Goal: Task Accomplishment & Management: Manage account settings

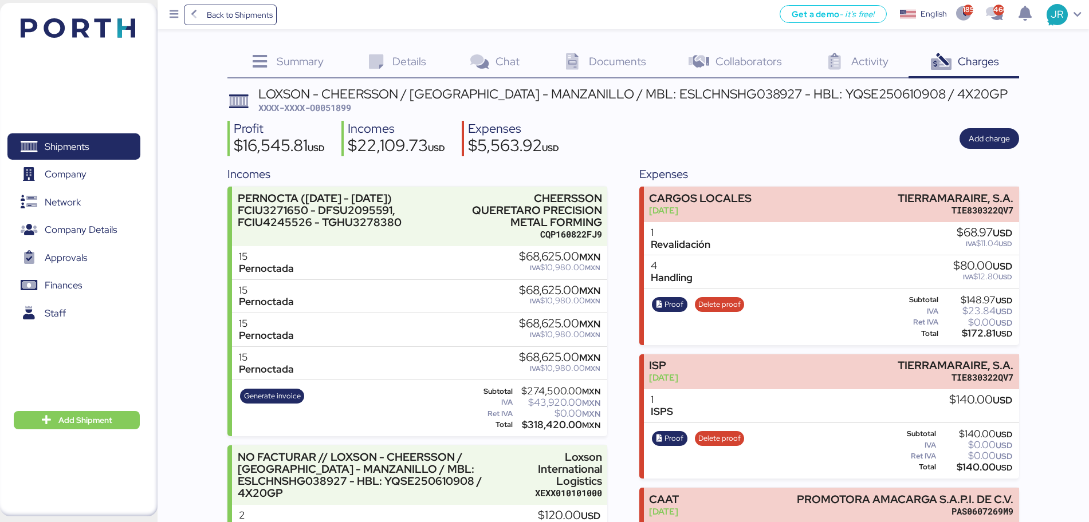
scroll to position [695, 0]
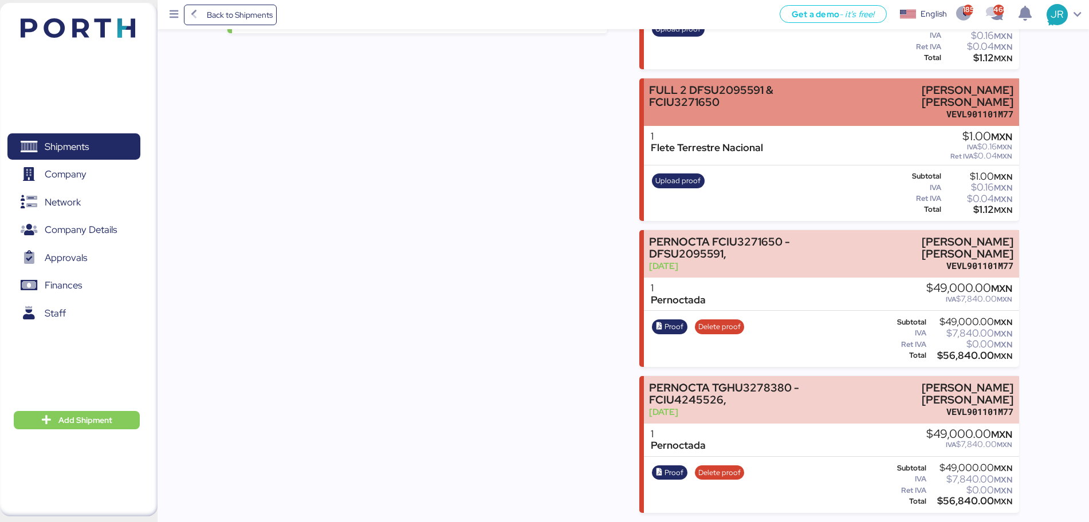
click at [706, 103] on div "FULL 2 DFSU2095591 & FCIU3271650" at bounding box center [741, 96] width 185 height 24
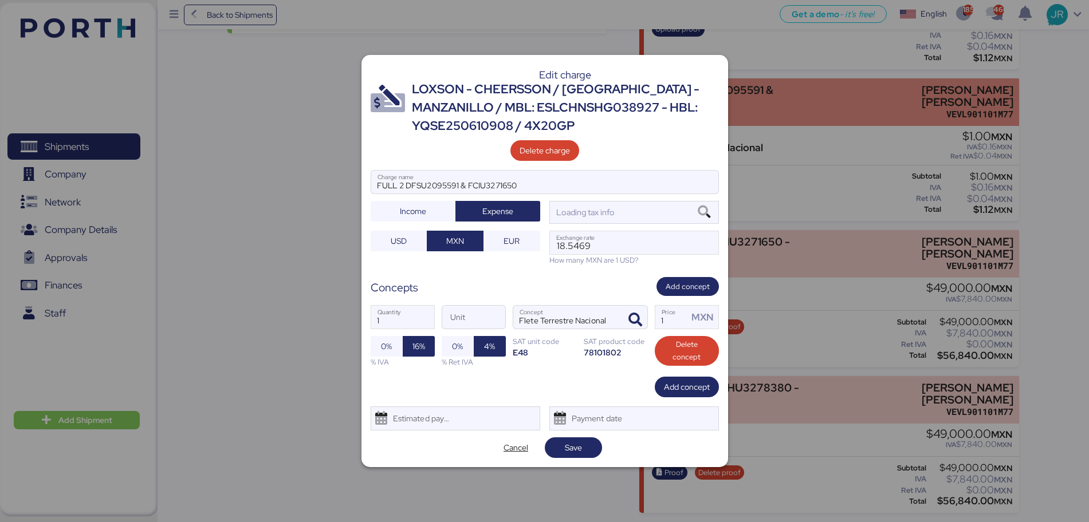
scroll to position [0, 0]
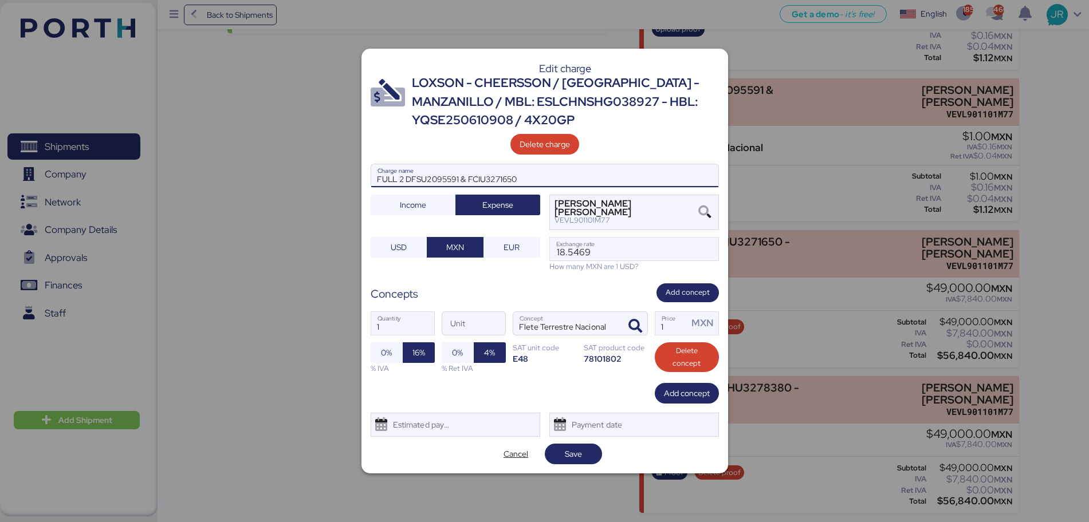
drag, startPoint x: 538, startPoint y: 178, endPoint x: 332, endPoint y: 183, distance: 206.3
click at [333, 183] on div "Edit charge LOXSON - CHEERSSON / [GEOGRAPHIC_DATA] - MANZANILLO / MBL: ESLCHNSH…" at bounding box center [544, 261] width 1089 height 522
click at [848, 102] on div at bounding box center [544, 261] width 1089 height 522
click at [675, 322] on input "1" at bounding box center [671, 323] width 33 height 23
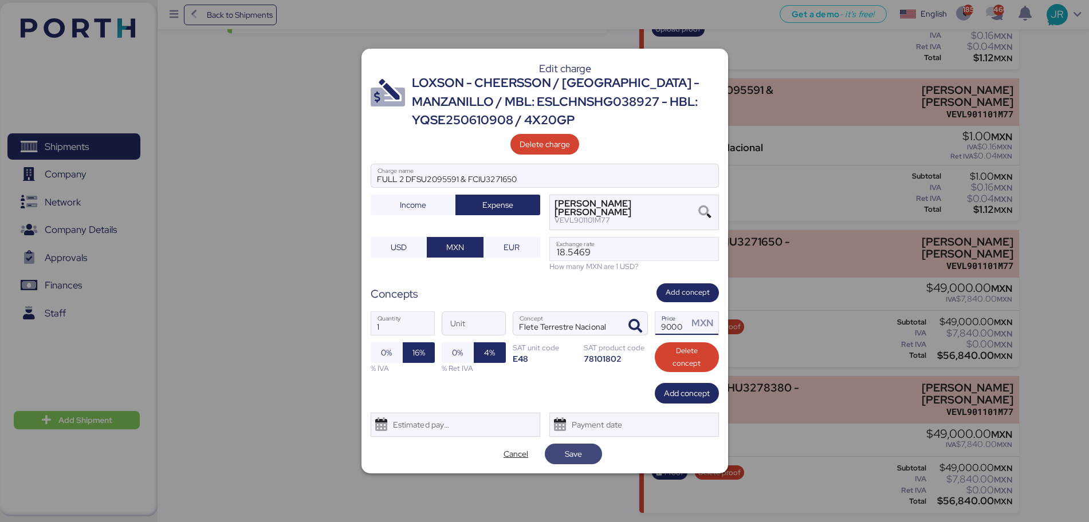
type input "49000"
click at [576, 447] on span "Save" at bounding box center [573, 454] width 17 height 14
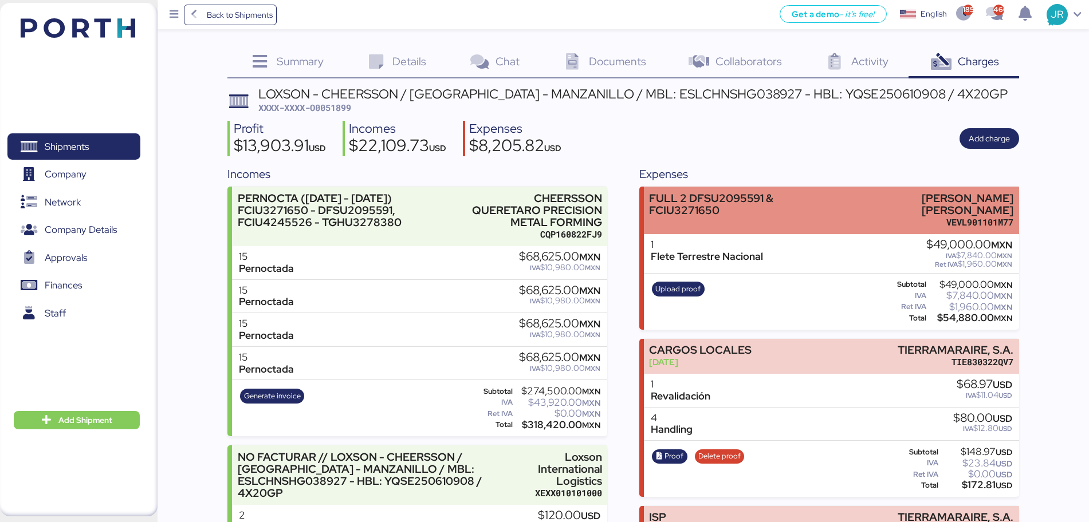
click at [834, 212] on div "FULL 2 DFSU2095591 & FCIU3271650" at bounding box center [741, 204] width 185 height 24
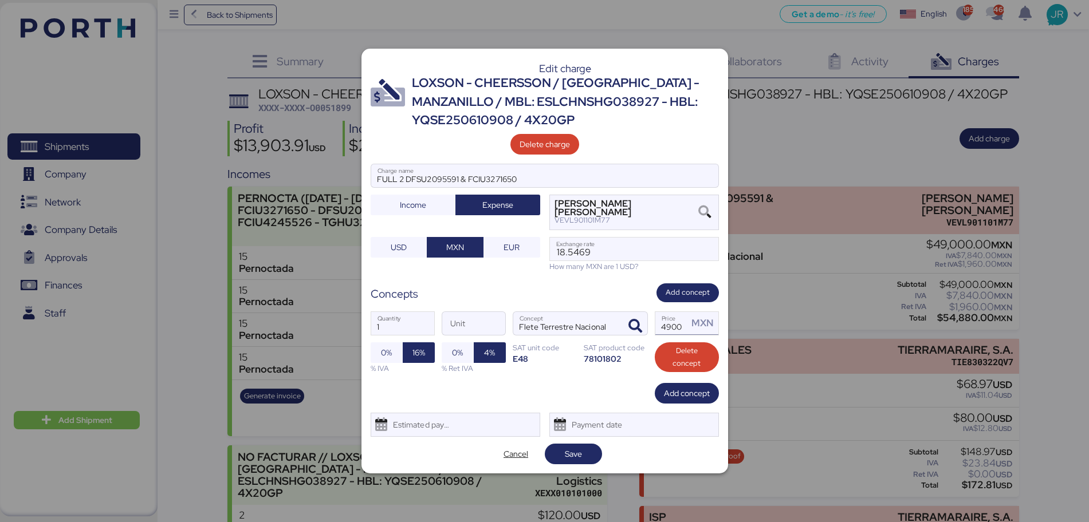
click at [672, 329] on input "49000" at bounding box center [671, 323] width 33 height 23
type input "0"
drag, startPoint x: 607, startPoint y: 257, endPoint x: 552, endPoint y: 257, distance: 55.0
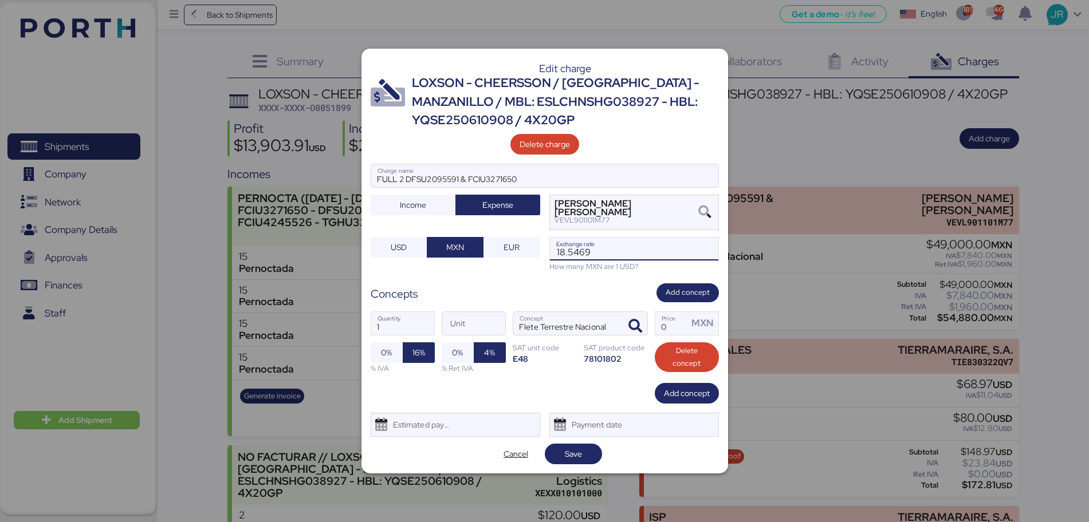
click at [552, 257] on input "18.5469" at bounding box center [634, 249] width 168 height 23
click at [666, 326] on input "Price MXN" at bounding box center [671, 323] width 33 height 23
type input "1"
click at [566, 452] on span "Save" at bounding box center [573, 454] width 17 height 14
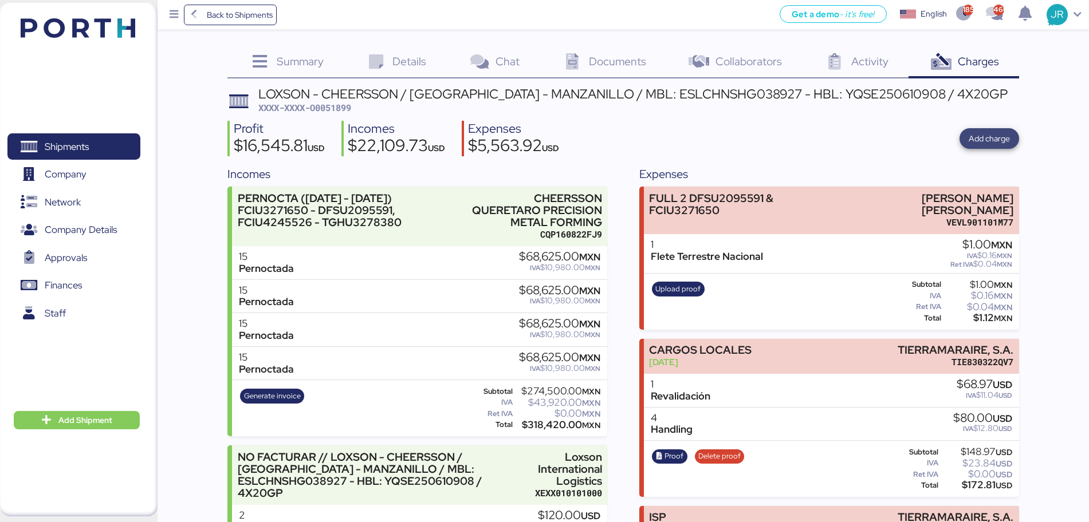
click at [998, 139] on span "Add charge" at bounding box center [989, 139] width 41 height 14
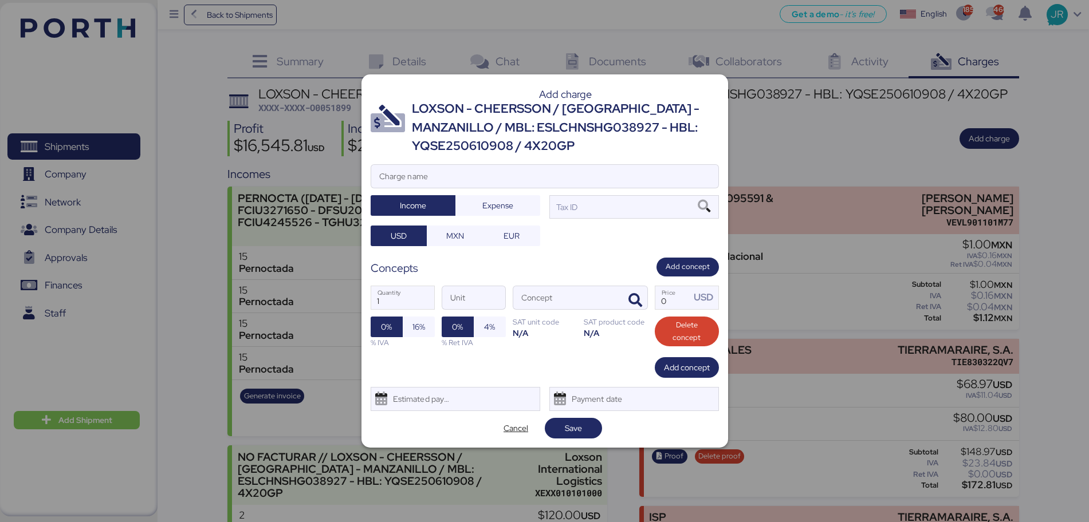
click at [487, 191] on div at bounding box center [544, 193] width 347 height 11
click at [487, 188] on input "Charge name" at bounding box center [544, 176] width 347 height 23
click at [482, 174] on input "Charge name" at bounding box center [544, 176] width 347 height 23
type input "ESTADIA"
click at [494, 201] on span "Expense" at bounding box center [497, 206] width 31 height 14
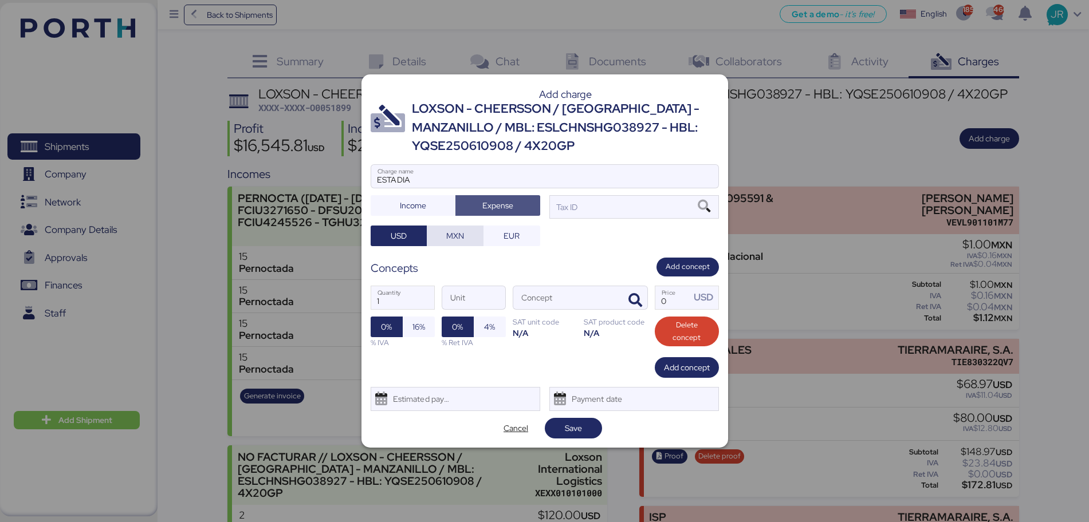
click at [448, 237] on span "MXN" at bounding box center [455, 236] width 18 height 14
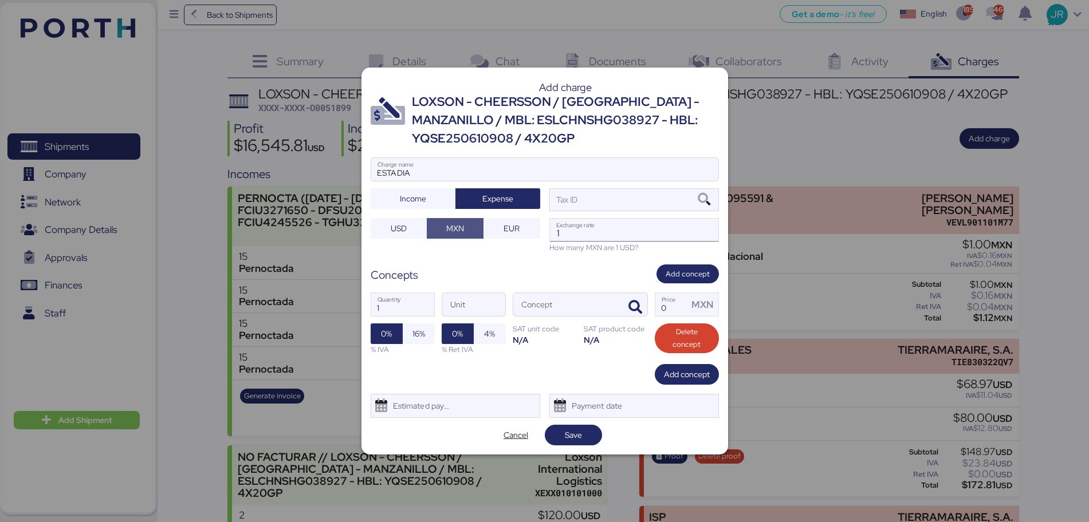
click at [568, 233] on input "1" at bounding box center [634, 230] width 168 height 23
paste input "18.5469"
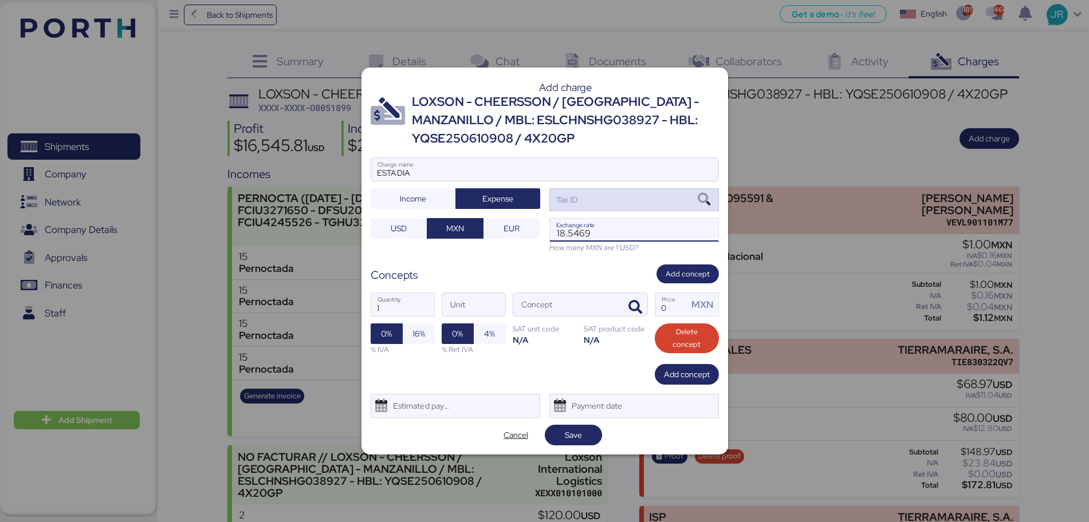
type input "18.5469"
click at [701, 200] on icon at bounding box center [703, 200] width 19 height 13
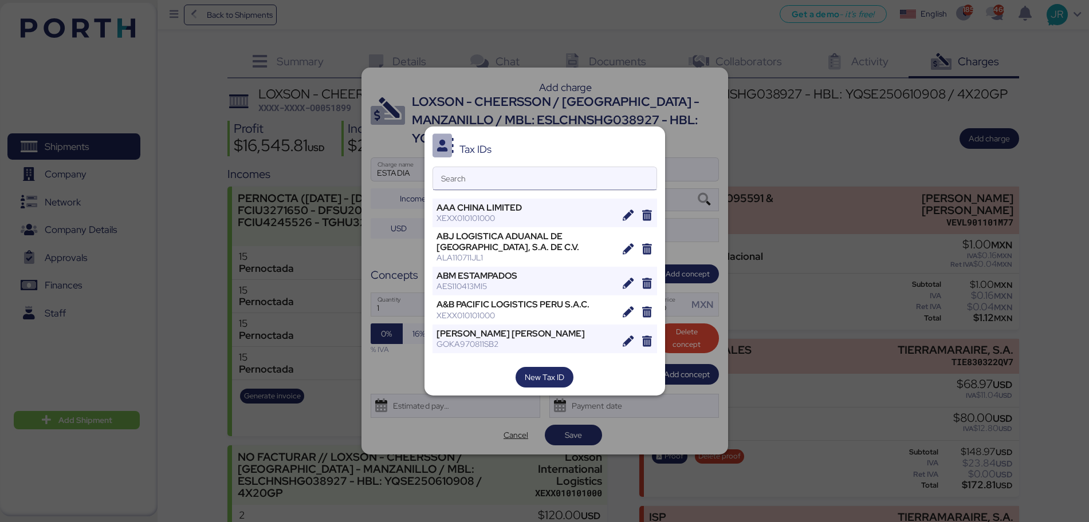
click at [514, 180] on input "Search" at bounding box center [544, 178] width 223 height 23
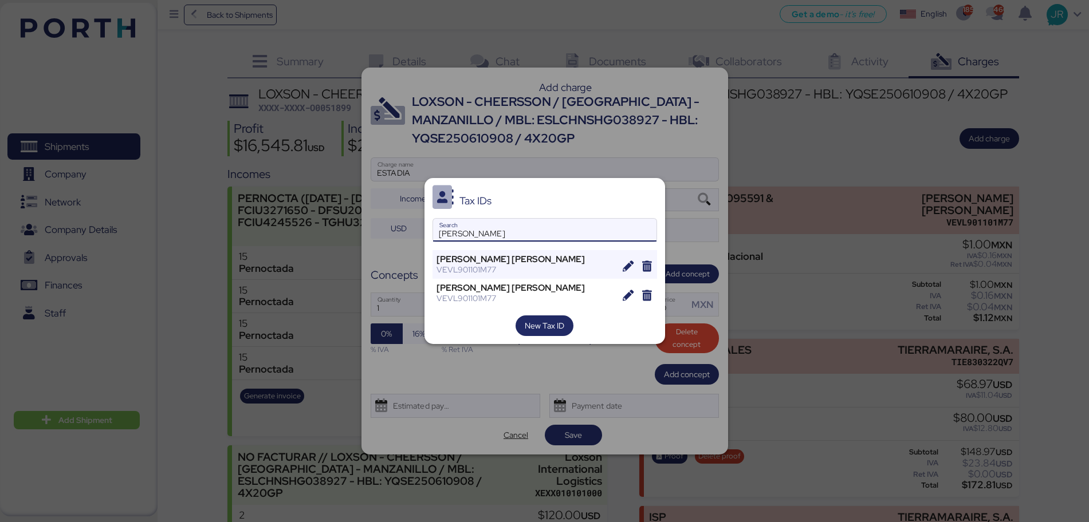
type input "[PERSON_NAME]"
click at [521, 249] on div "Tax IDs [PERSON_NAME] Search [PERSON_NAME] [PERSON_NAME] VEVL901101M77 [PERSON_…" at bounding box center [544, 261] width 241 height 167
click at [520, 265] on div "VEVL901101M77" at bounding box center [525, 270] width 178 height 10
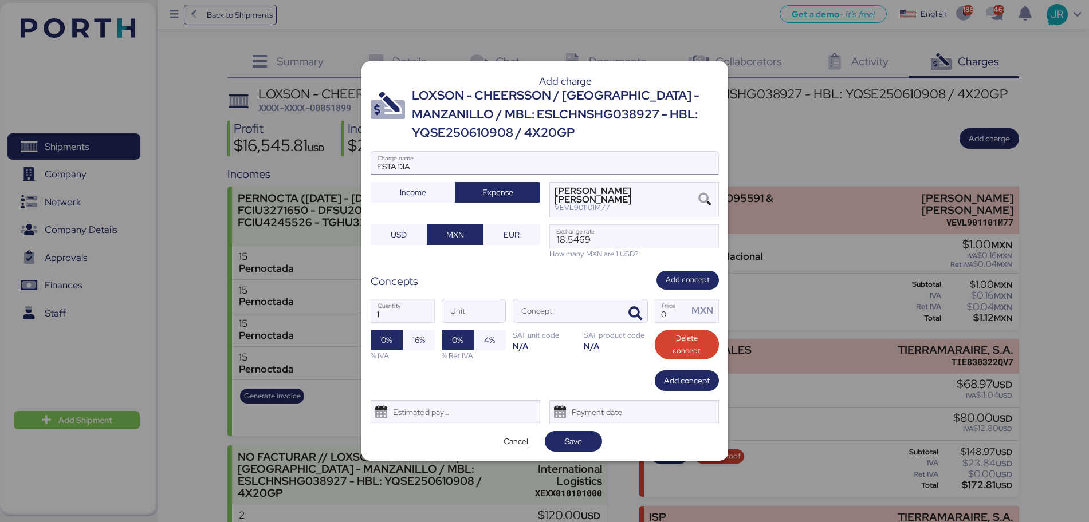
click at [444, 168] on input "ESTADIA" at bounding box center [544, 163] width 347 height 23
paste input "DFSU2095591 - FCIU3271650,"
type input "ESTADIA DFSU2095591 - FCIU3271650,"
click at [631, 318] on icon "button" at bounding box center [635, 314] width 14 height 14
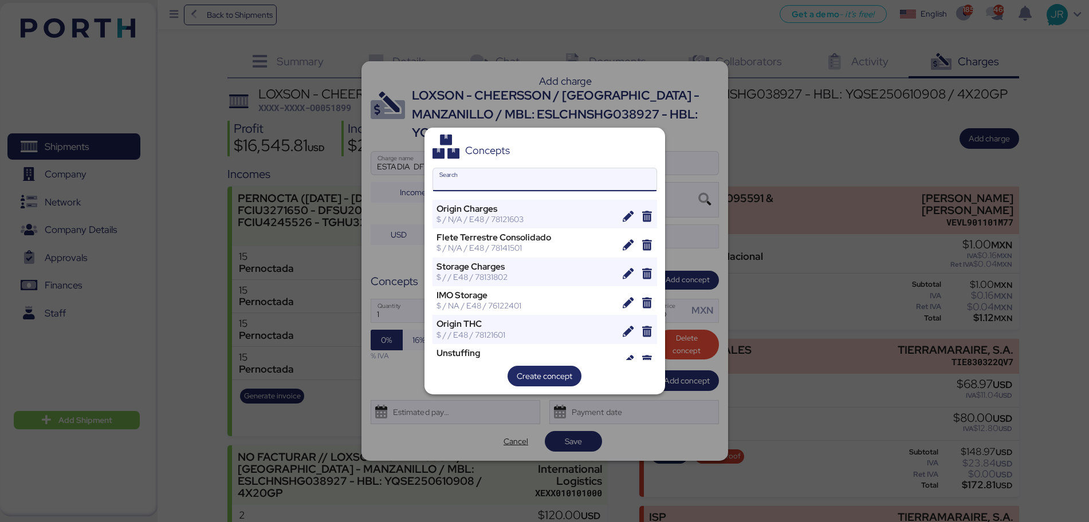
click at [494, 180] on input "Search" at bounding box center [544, 179] width 223 height 23
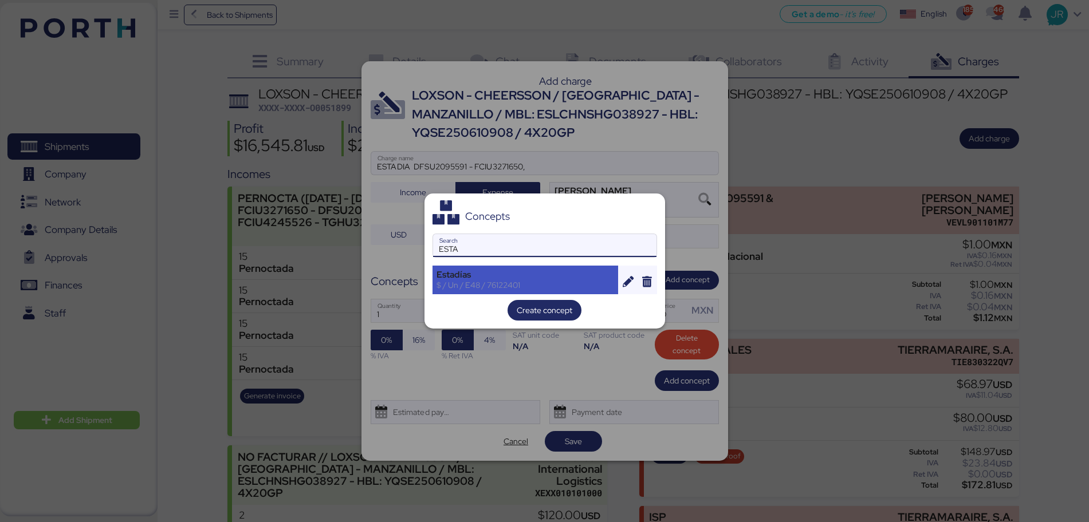
type input "ESTA"
click at [491, 271] on div "Estadías" at bounding box center [525, 275] width 178 height 10
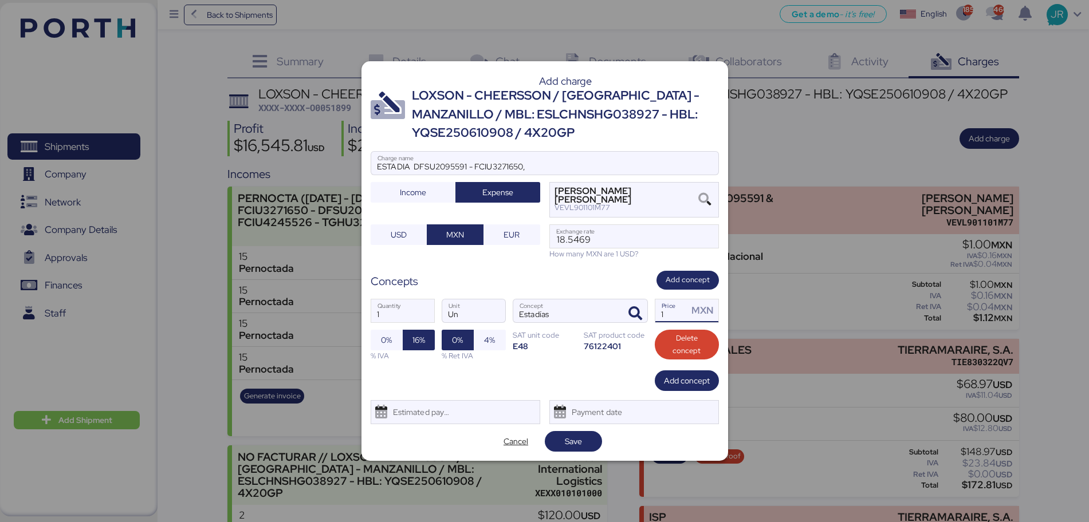
click at [671, 316] on input "1" at bounding box center [671, 311] width 33 height 23
type input "49000"
click at [447, 414] on div "Estimated payment date" at bounding box center [419, 412] width 68 height 23
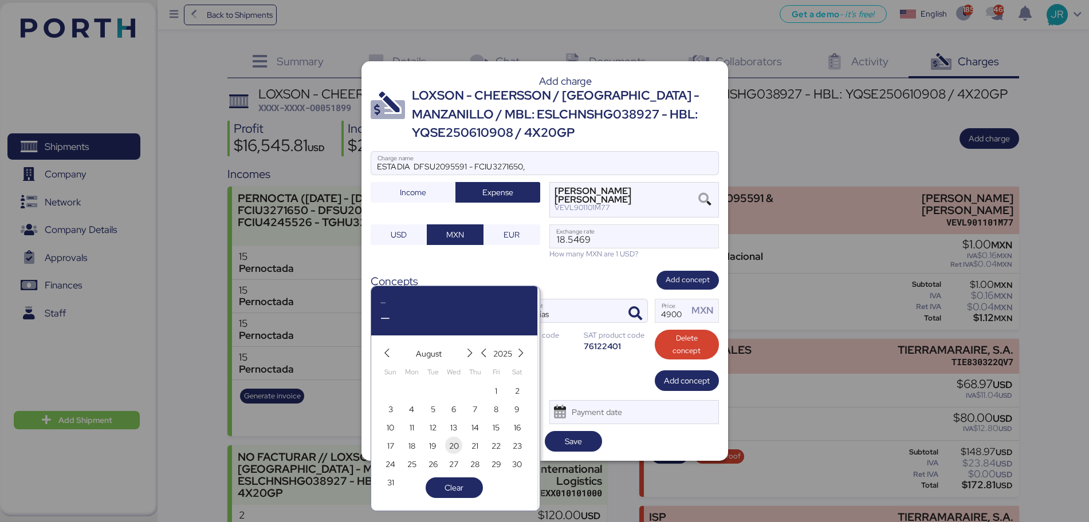
click at [455, 441] on span "20" at bounding box center [454, 446] width 10 height 14
type input "[DATE]"
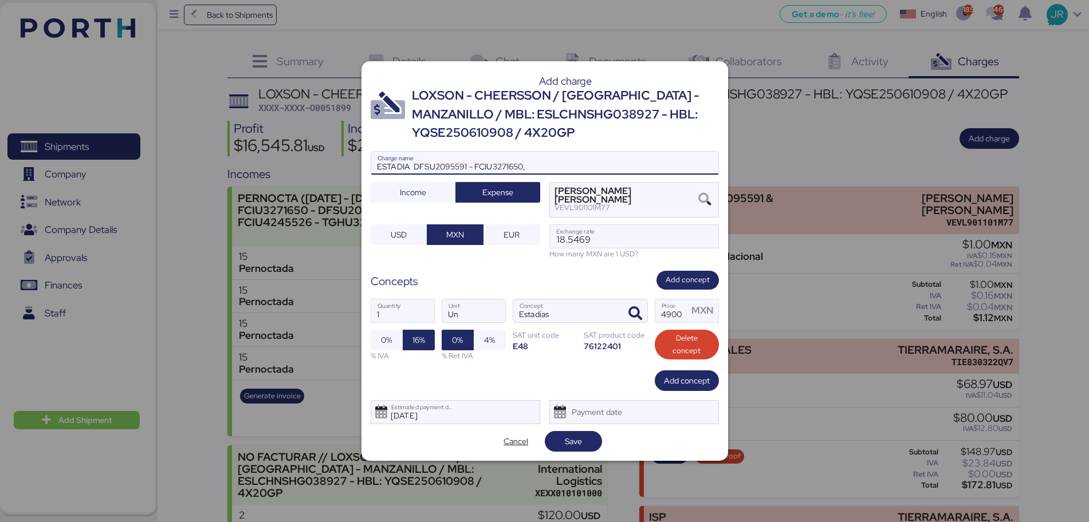
drag, startPoint x: 536, startPoint y: 167, endPoint x: 347, endPoint y: 171, distance: 189.1
click at [348, 171] on div "Add charge LOXSON - CHEERSSON / [GEOGRAPHIC_DATA] - MANZANILLO / MBL: ESLCHNSHG…" at bounding box center [544, 261] width 1089 height 522
click at [579, 442] on span "Save" at bounding box center [573, 442] width 17 height 14
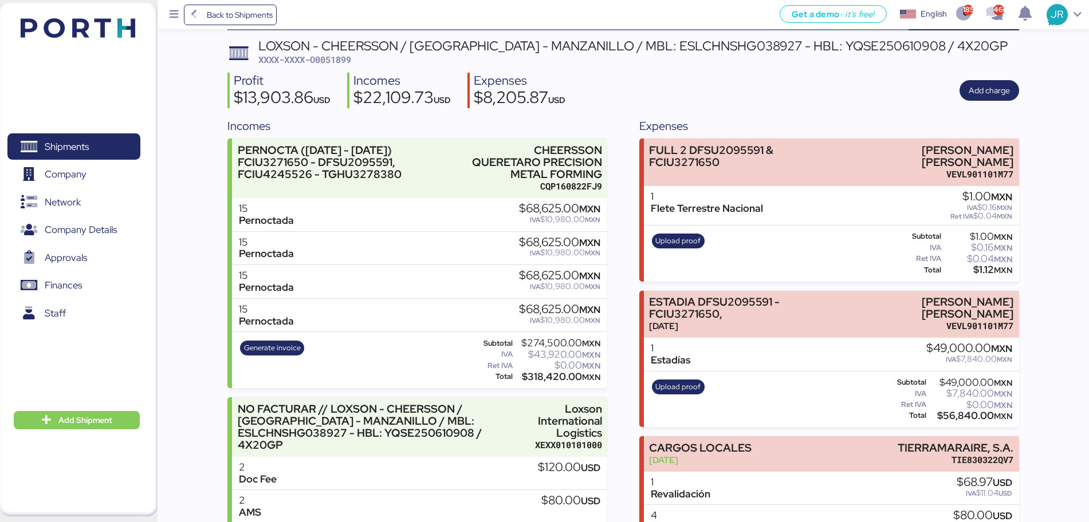
scroll to position [72, 0]
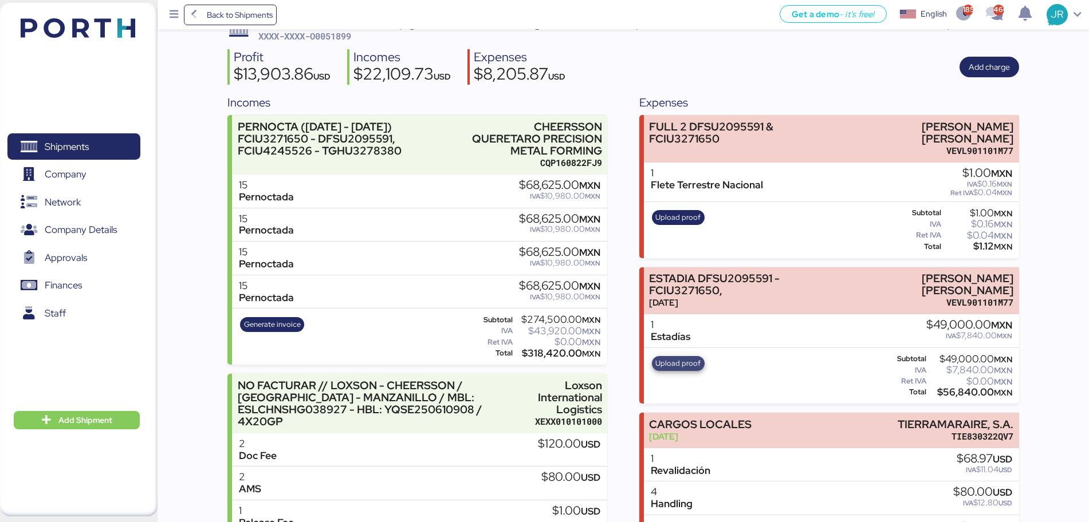
click at [682, 367] on span "Upload proof" at bounding box center [677, 363] width 45 height 13
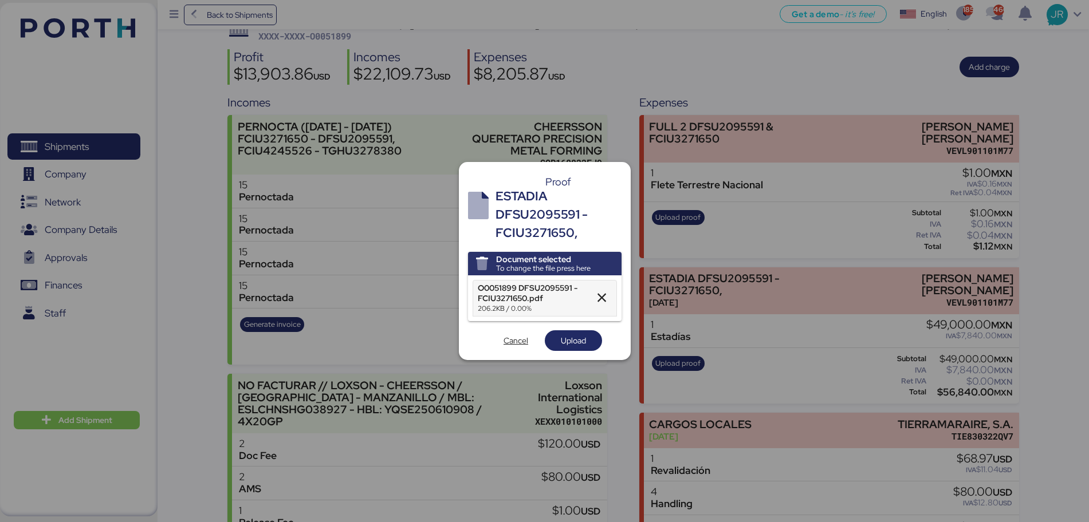
click at [565, 343] on span "Upload" at bounding box center [573, 341] width 25 height 14
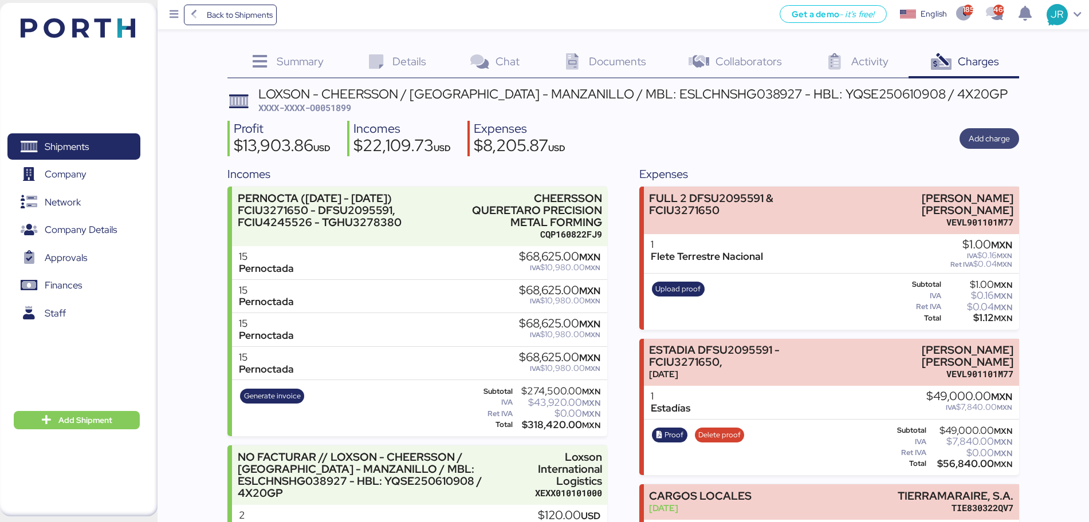
click at [994, 135] on span "Add charge" at bounding box center [989, 139] width 41 height 14
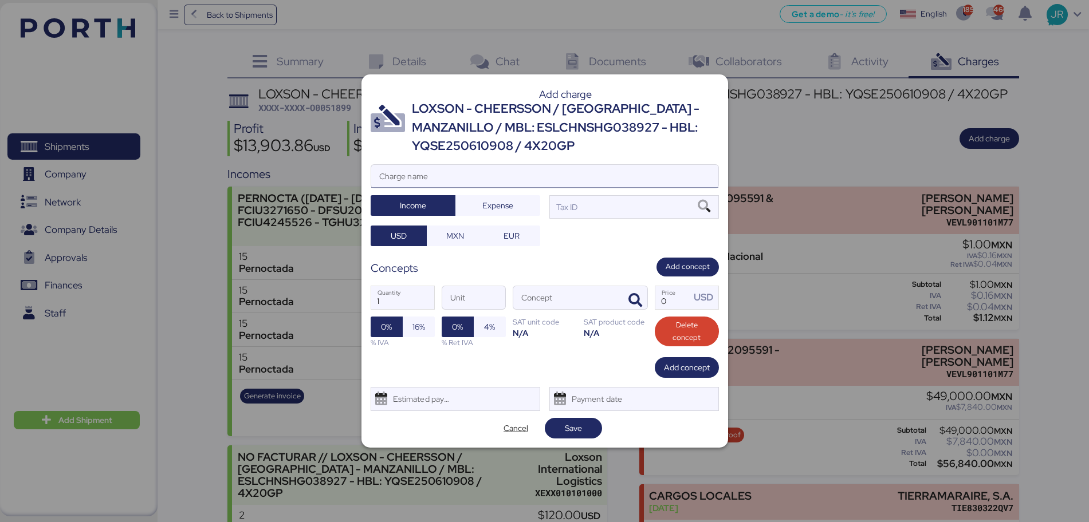
click at [477, 167] on input "Charge name" at bounding box center [544, 176] width 347 height 23
paste input "FCIU4245526 - TGHU3278380,"
click at [375, 180] on input "FCIU4245526 - TGHU3278380," at bounding box center [544, 176] width 347 height 23
drag, startPoint x: 554, startPoint y: 166, endPoint x: 339, endPoint y: 163, distance: 214.8
click at [340, 163] on div "Add charge LOXSON - CHEERSSON / [GEOGRAPHIC_DATA] - MANZANILLO / MBL: ESLCHNSHG…" at bounding box center [544, 261] width 1089 height 522
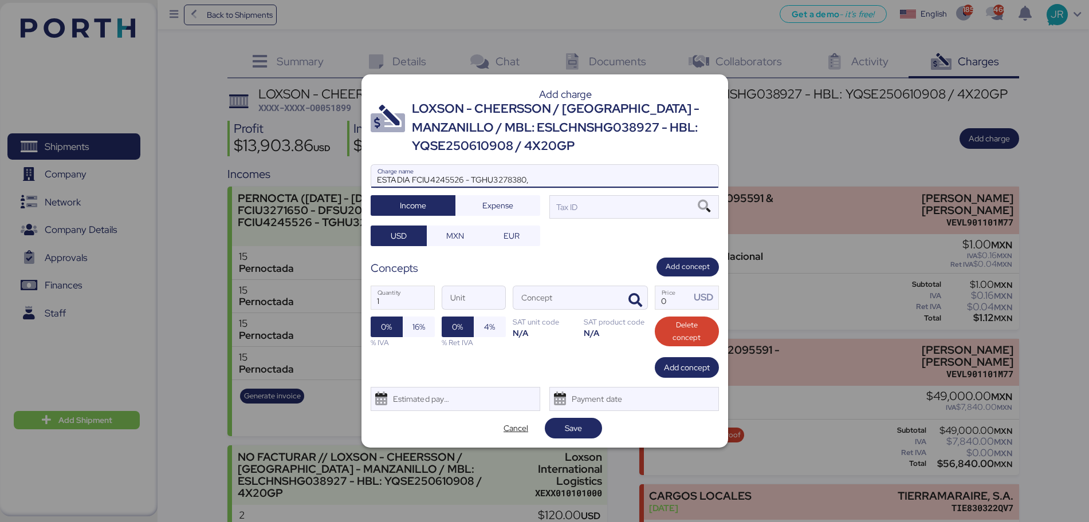
type input "ESTADIA FCIU4245526 - TGHU3278380,"
click at [639, 185] on input "ESTADIA FCIU4245526 - TGHU3278380," at bounding box center [544, 176] width 347 height 23
click at [597, 211] on div "Tax ID" at bounding box center [634, 206] width 170 height 23
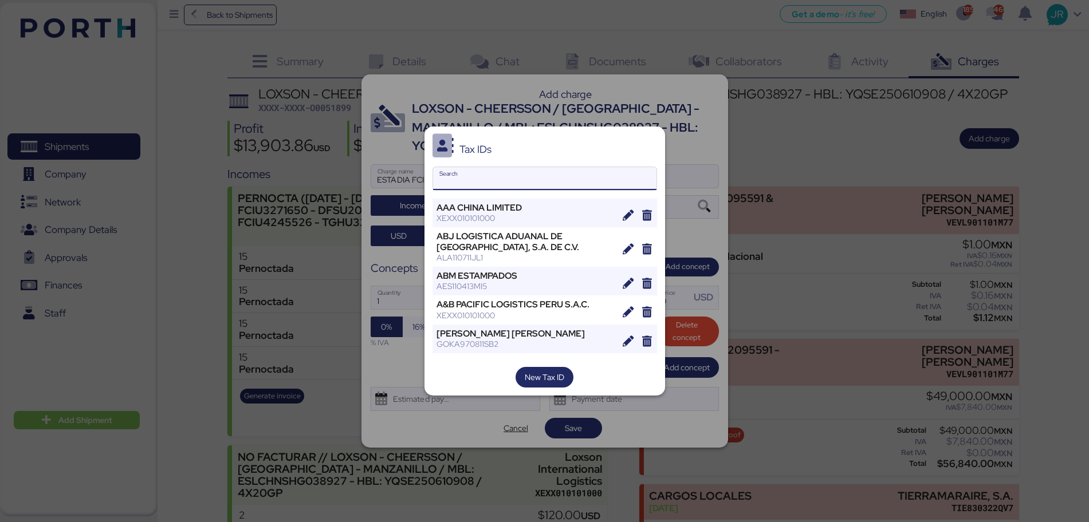
click at [473, 187] on input "Search" at bounding box center [544, 178] width 223 height 23
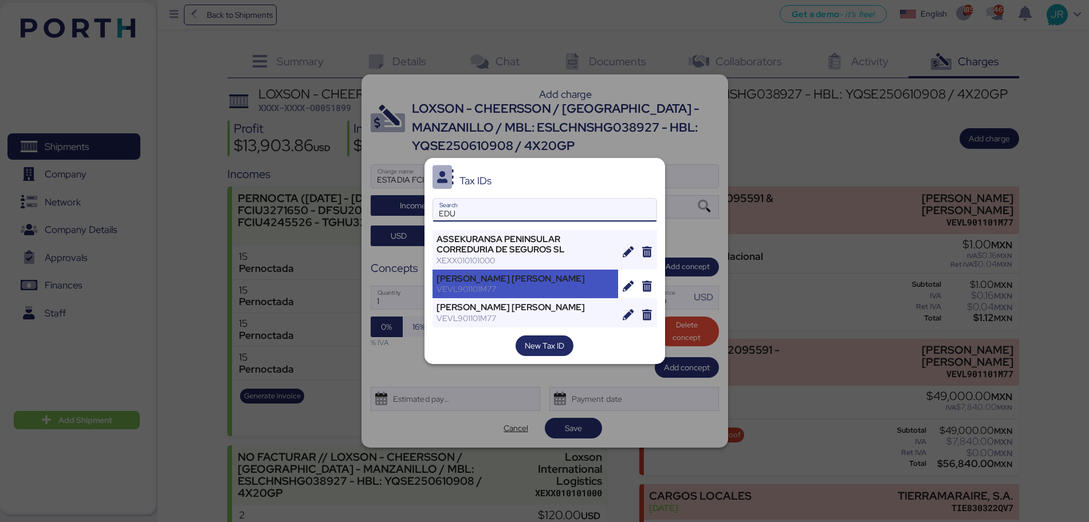
type input "EDU"
click at [514, 296] on div "[PERSON_NAME] [PERSON_NAME] VEVL901101M77" at bounding box center [525, 284] width 186 height 29
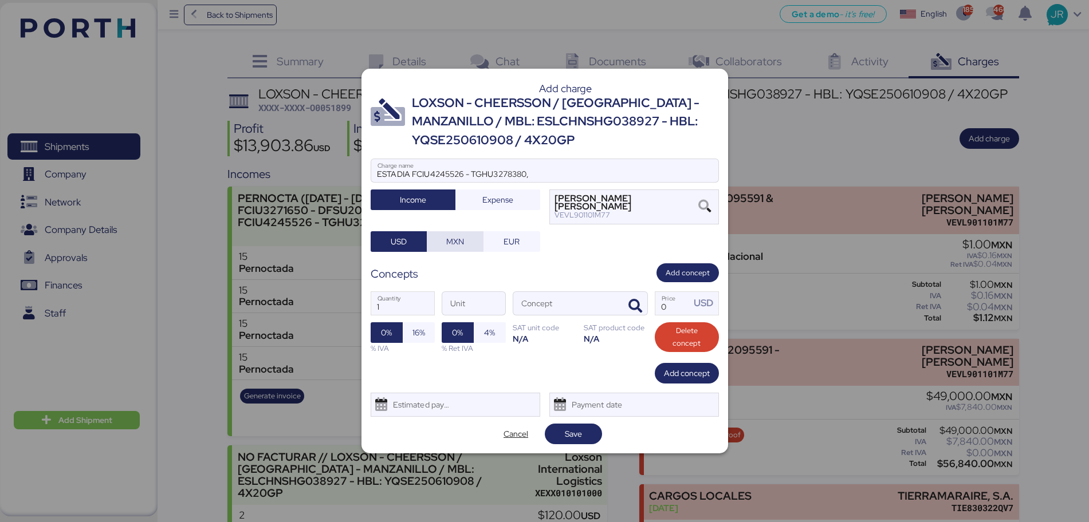
click at [460, 241] on span "MXN" at bounding box center [455, 242] width 18 height 14
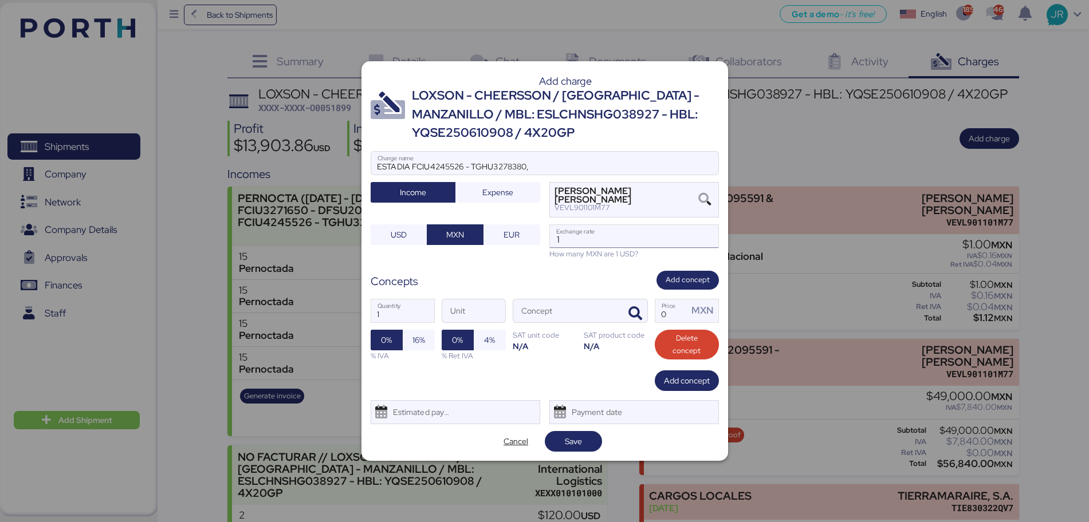
click at [580, 235] on input "1" at bounding box center [634, 236] width 168 height 23
paste input "18.7807"
type input "18.7807"
click at [628, 316] on icon "button" at bounding box center [635, 314] width 14 height 14
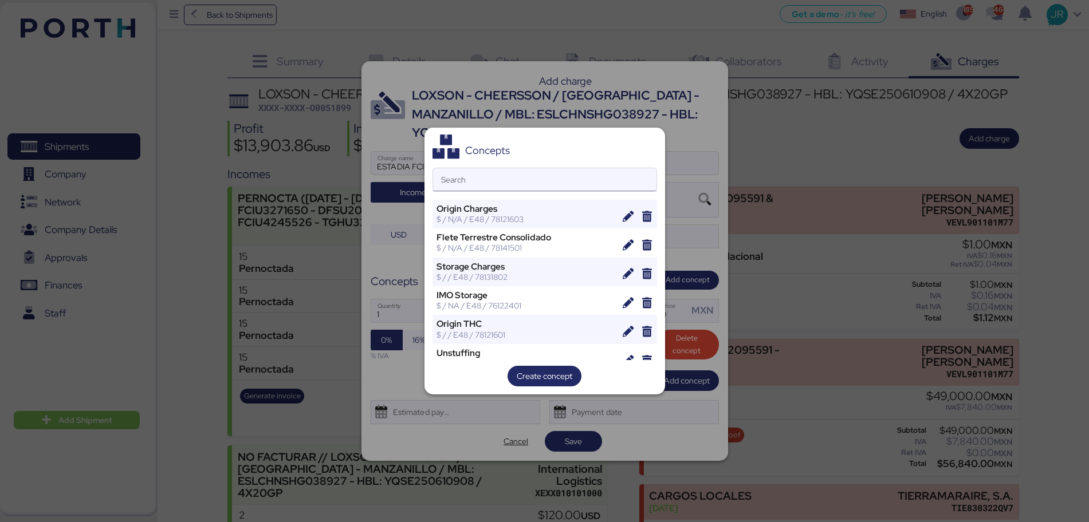
click at [493, 183] on input "Search" at bounding box center [544, 179] width 223 height 23
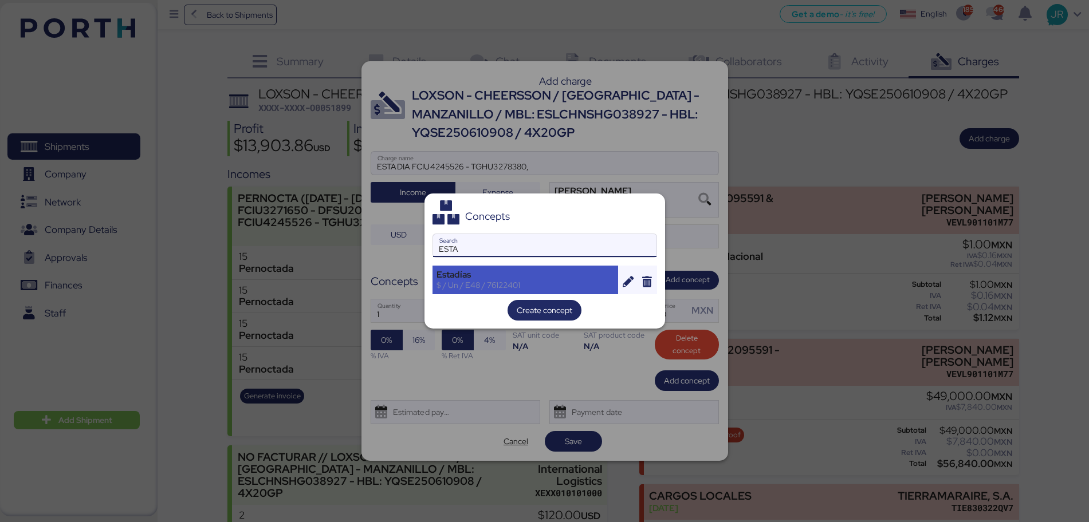
type input "ESTA"
click at [484, 281] on div "$ / Un / E48 / 76122401" at bounding box center [525, 285] width 178 height 10
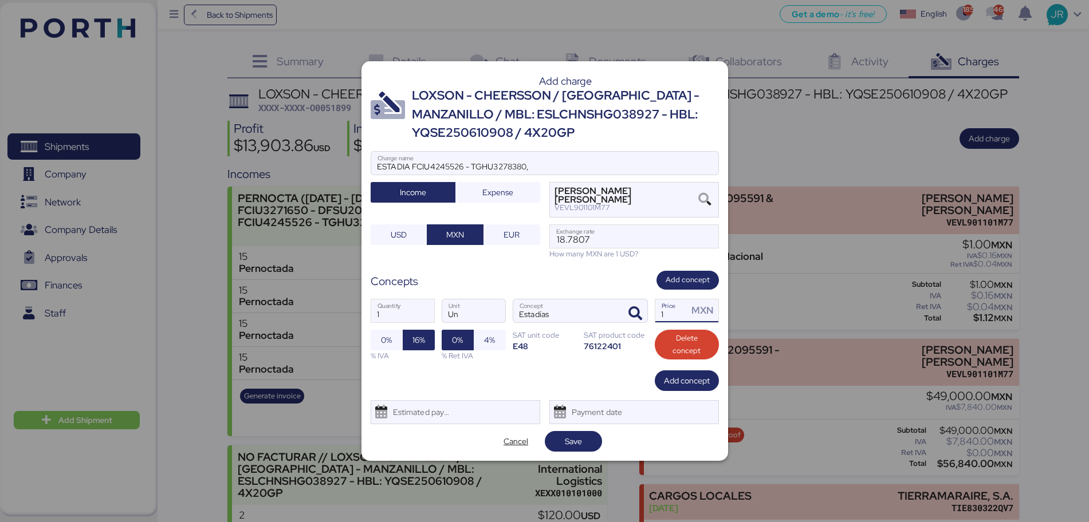
click at [666, 313] on input "1" at bounding box center [671, 311] width 33 height 23
type input "49000"
click at [428, 411] on div "Estimated payment date" at bounding box center [419, 412] width 68 height 23
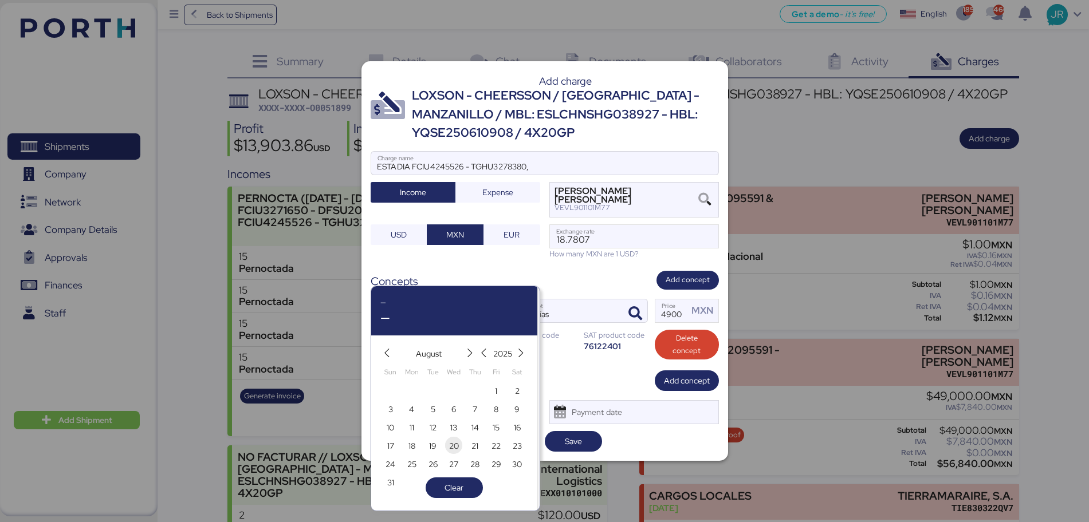
click at [453, 444] on span "20" at bounding box center [454, 446] width 10 height 14
type input "[DATE]"
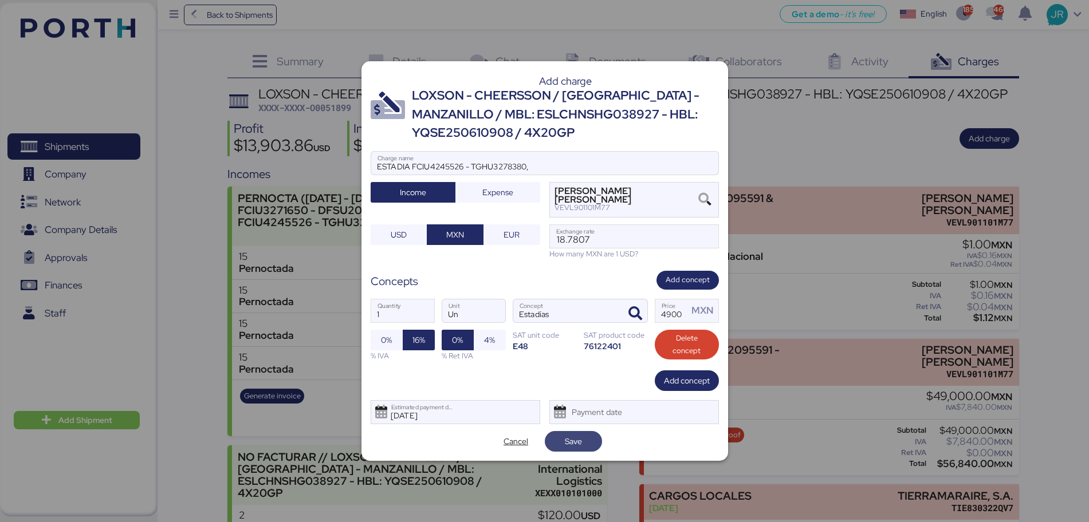
click at [588, 443] on span "Save" at bounding box center [573, 442] width 39 height 16
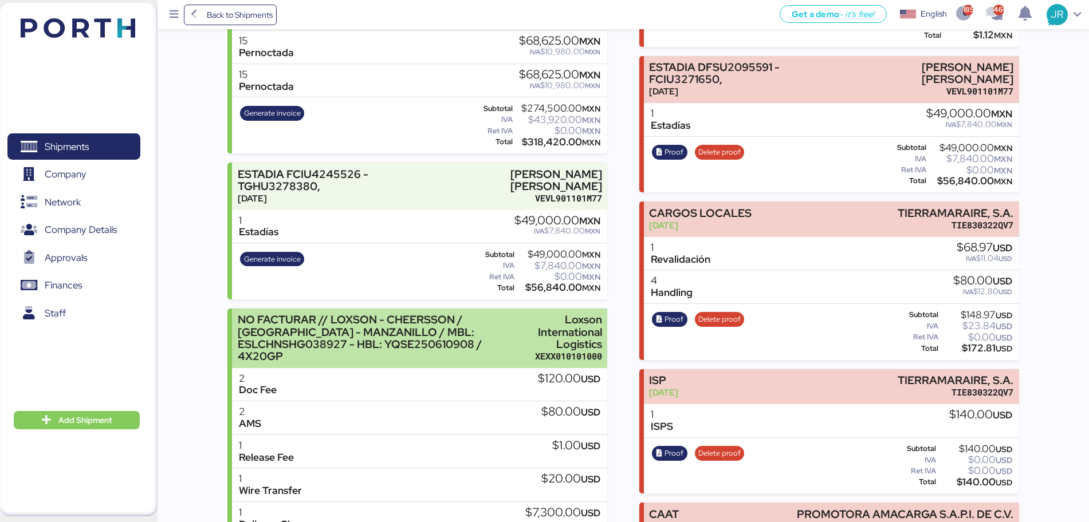
scroll to position [358, 0]
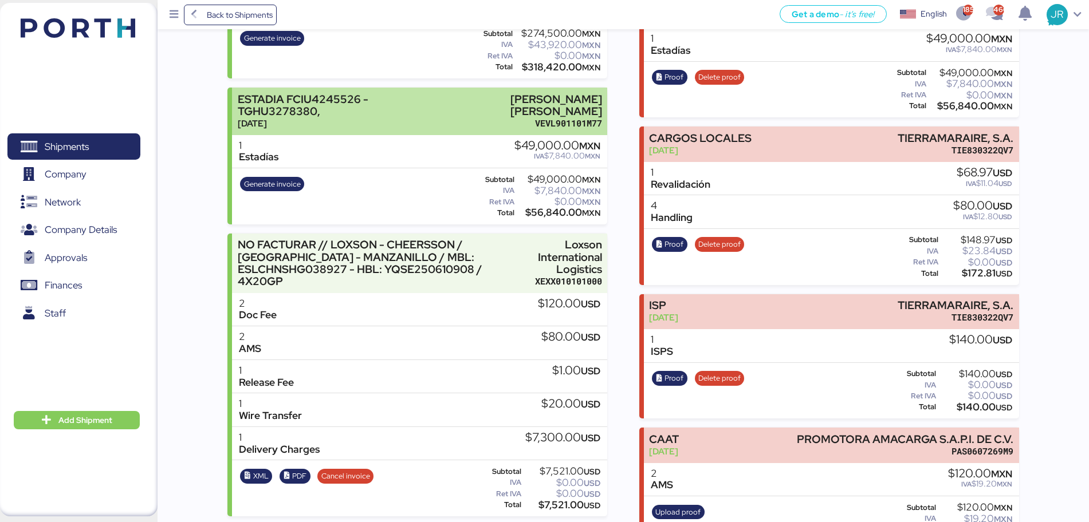
click at [366, 117] on div "ESTADIA FCIU4245526 - TGHU3278380," at bounding box center [334, 105] width 193 height 24
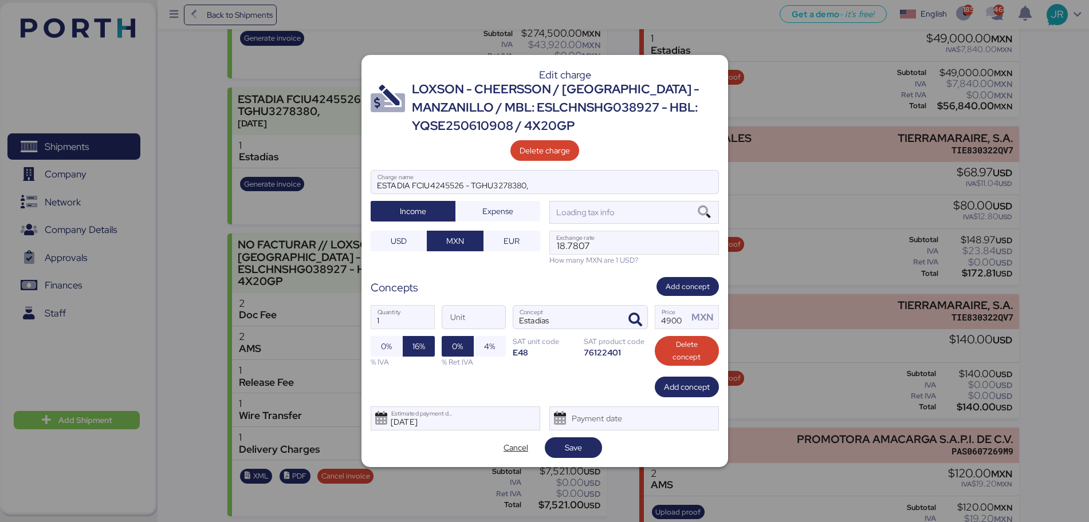
scroll to position [0, 0]
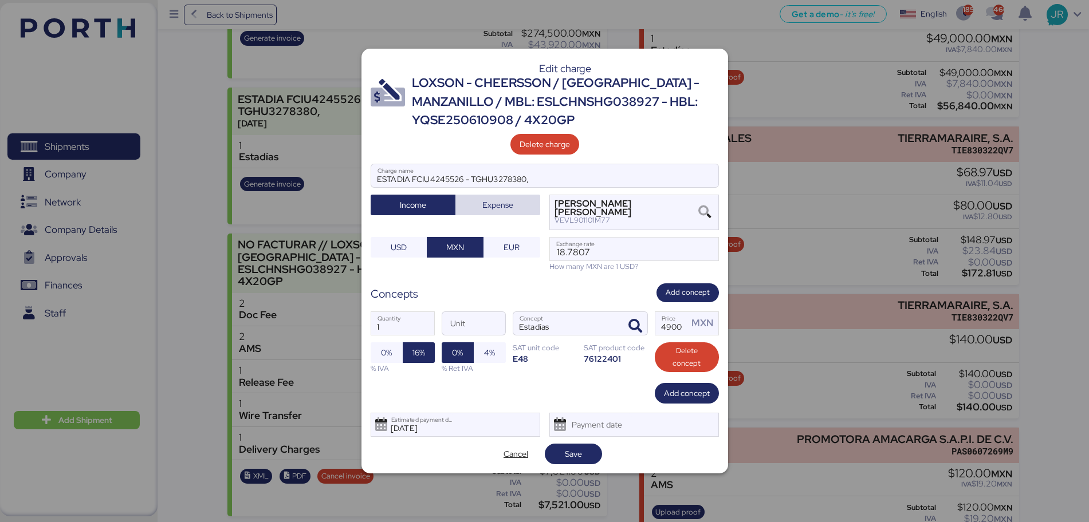
click at [486, 210] on span "Expense" at bounding box center [497, 205] width 31 height 14
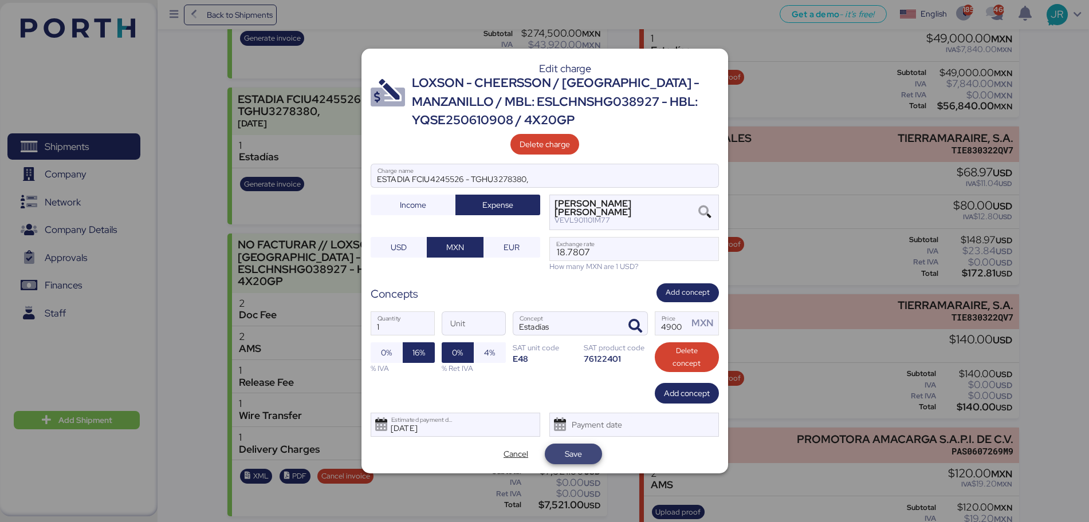
click at [572, 456] on span "Save" at bounding box center [573, 454] width 17 height 14
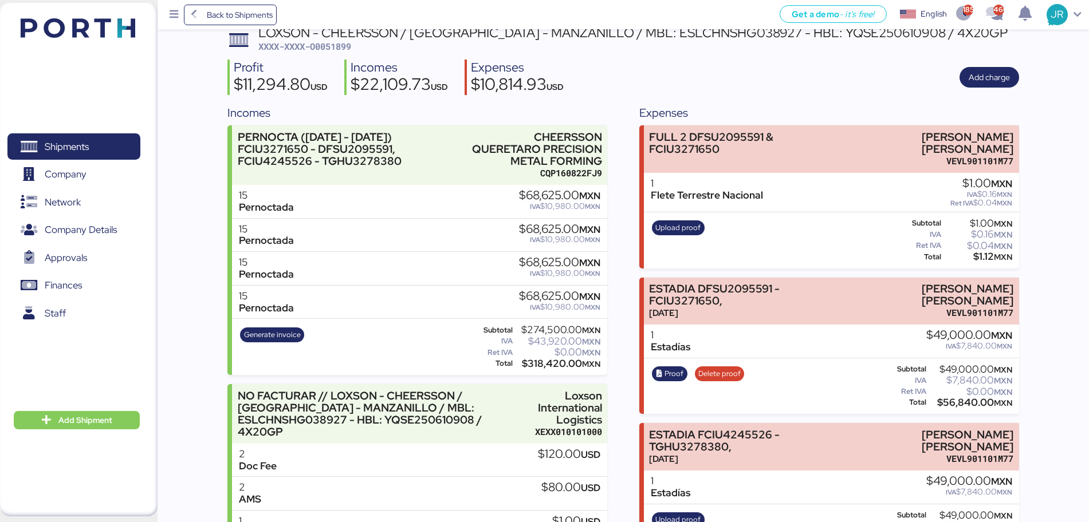
scroll to position [286, 0]
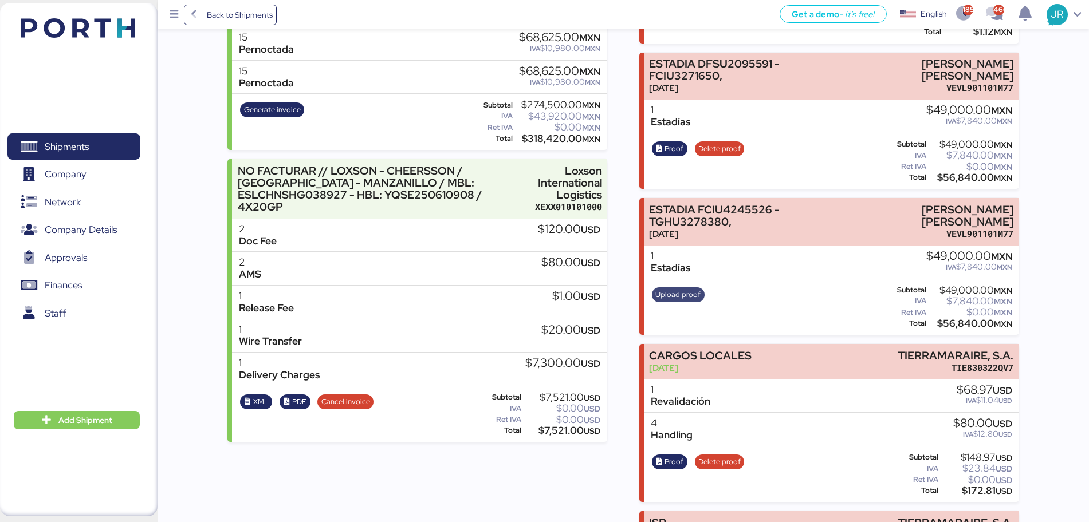
click at [678, 294] on span "Upload proof" at bounding box center [677, 295] width 45 height 13
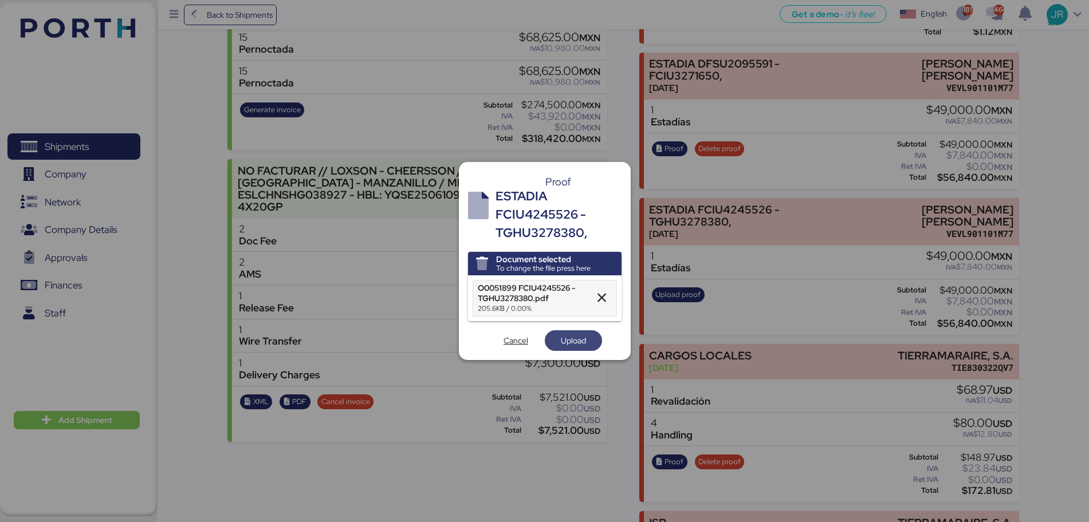
click at [583, 351] on span "Upload" at bounding box center [573, 340] width 57 height 21
